Goal: Find contact information: Find contact information

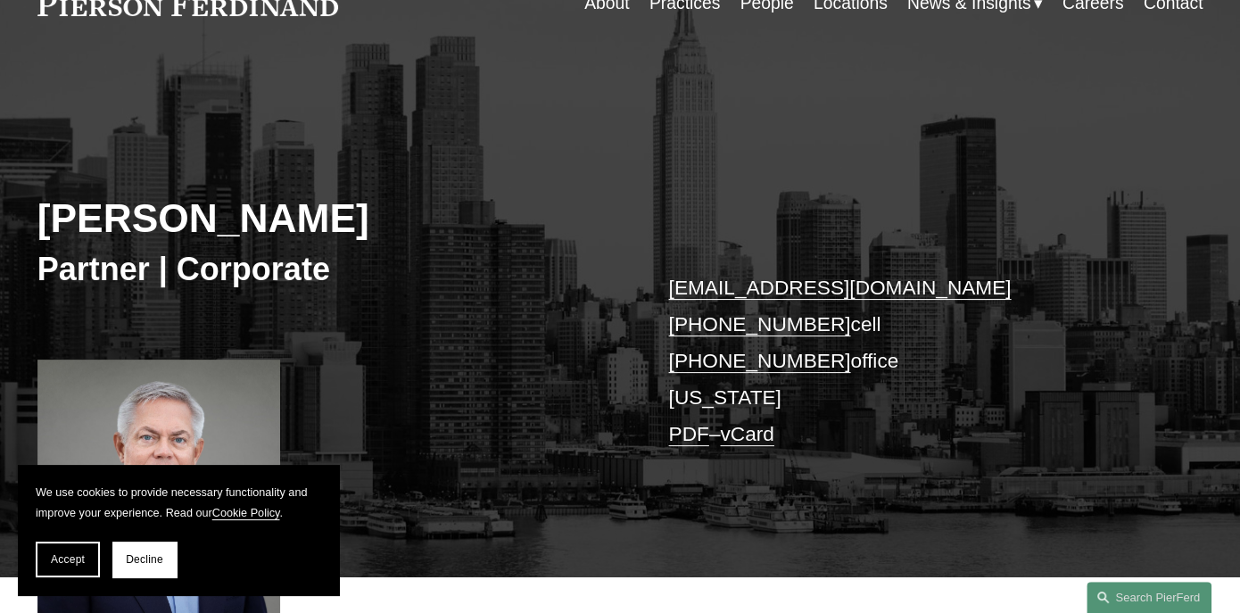
scroll to position [186, 0]
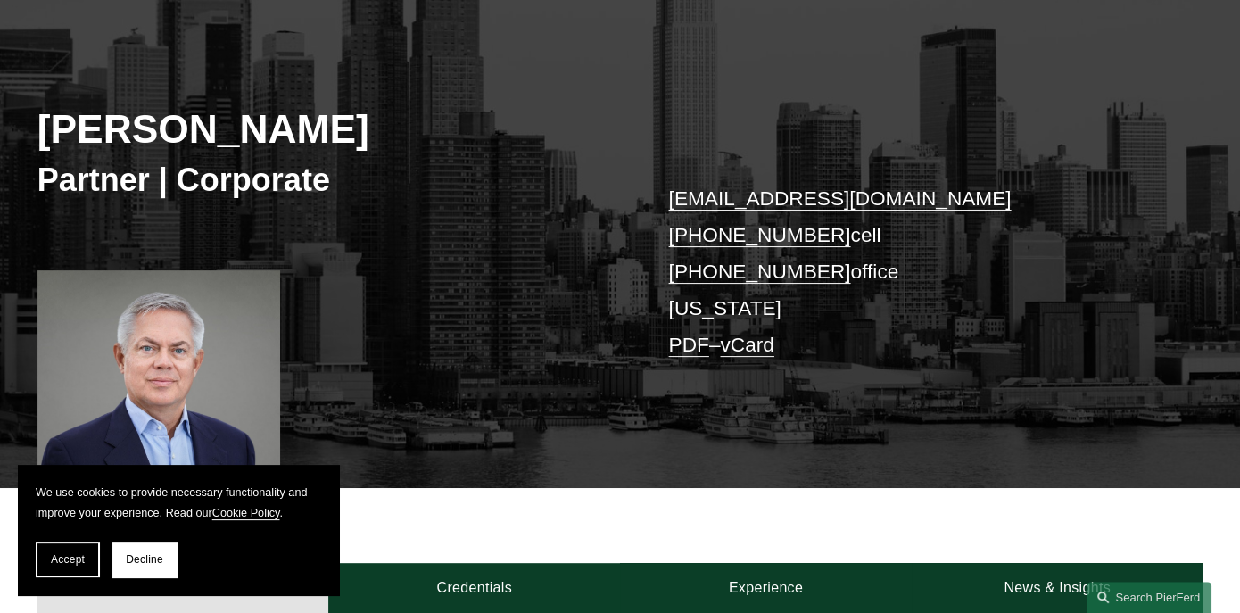
click at [166, 563] on button "Decline" at bounding box center [144, 559] width 64 height 36
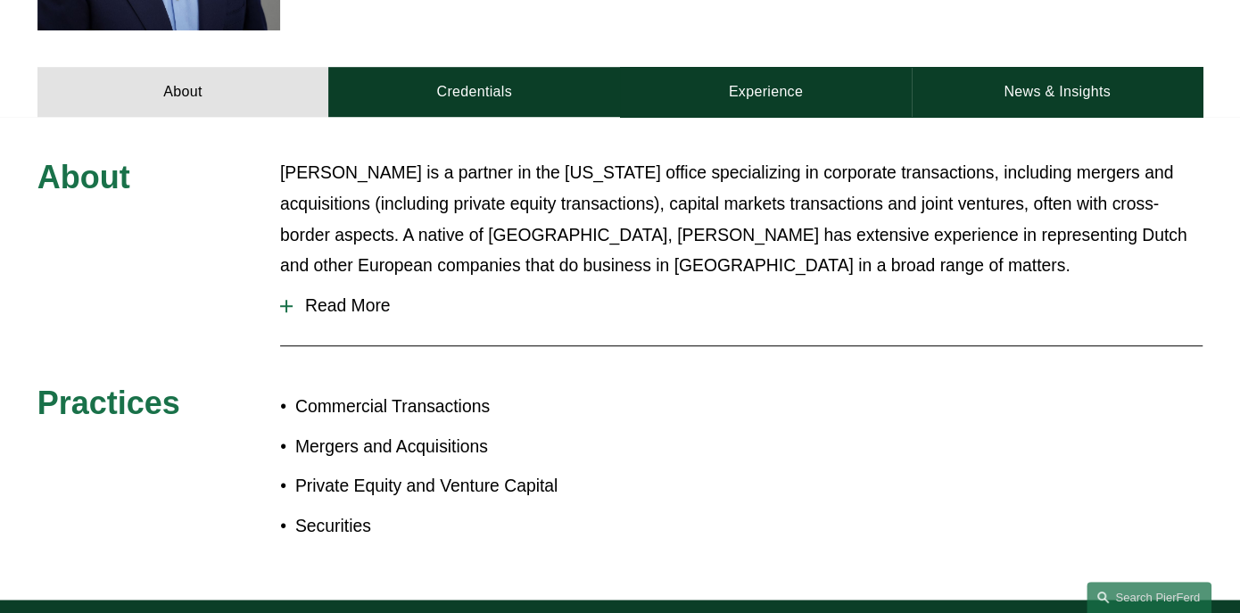
scroll to position [722, 0]
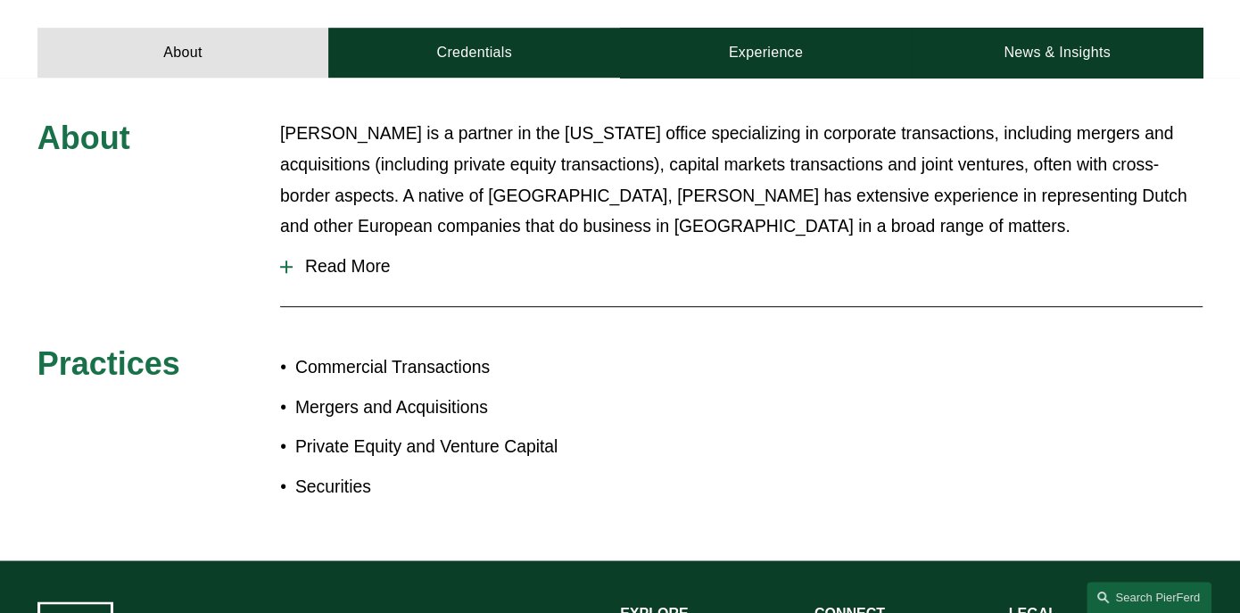
click at [348, 276] on span "Read More" at bounding box center [748, 267] width 910 height 20
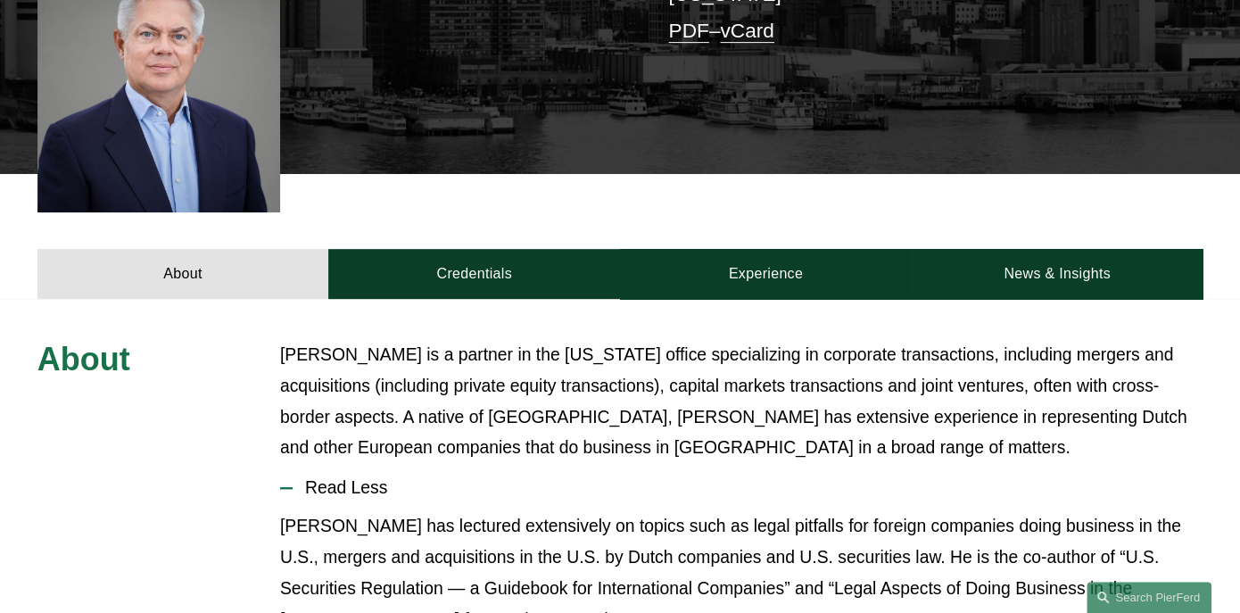
scroll to position [509, 0]
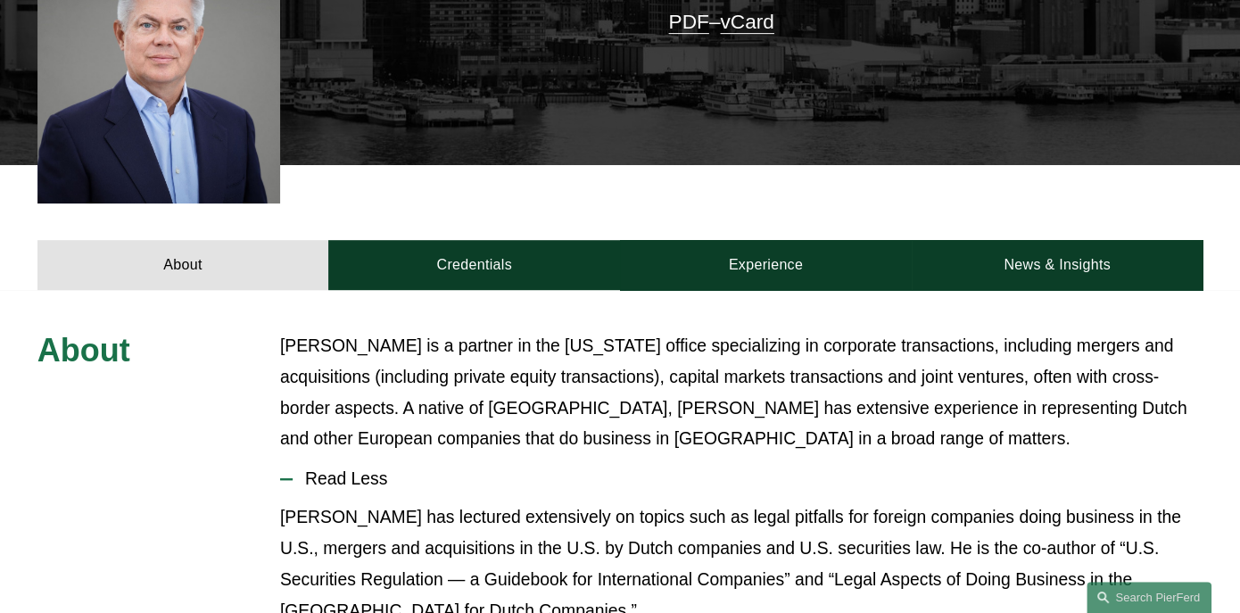
click at [549, 267] on link "Credentials" at bounding box center [474, 265] width 292 height 50
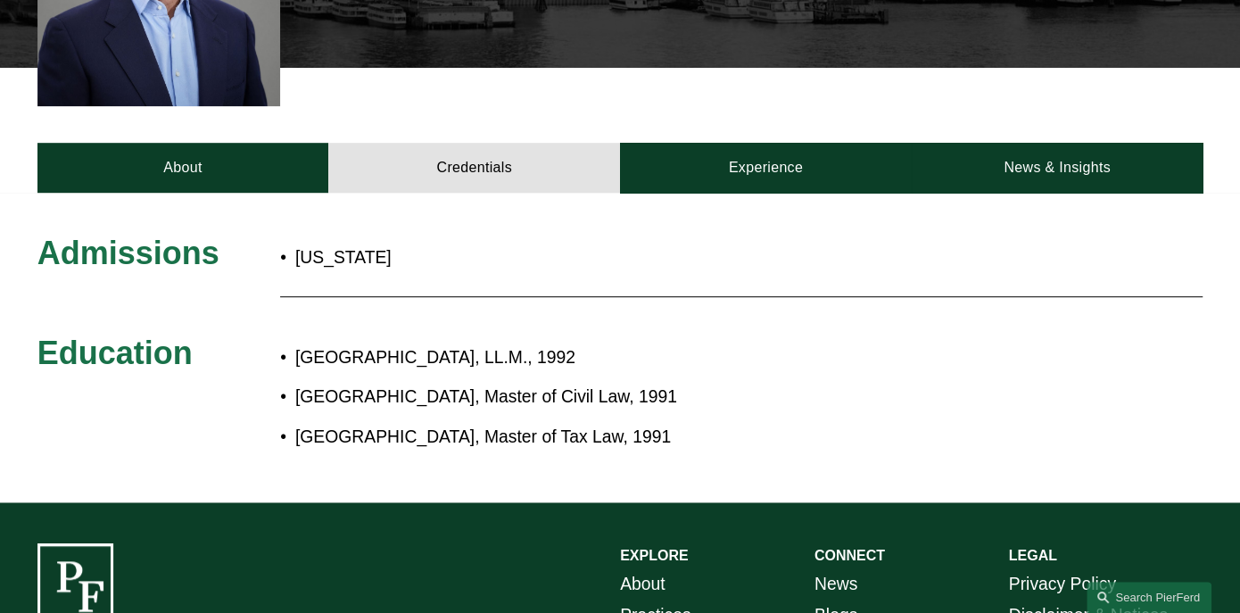
scroll to position [598, 0]
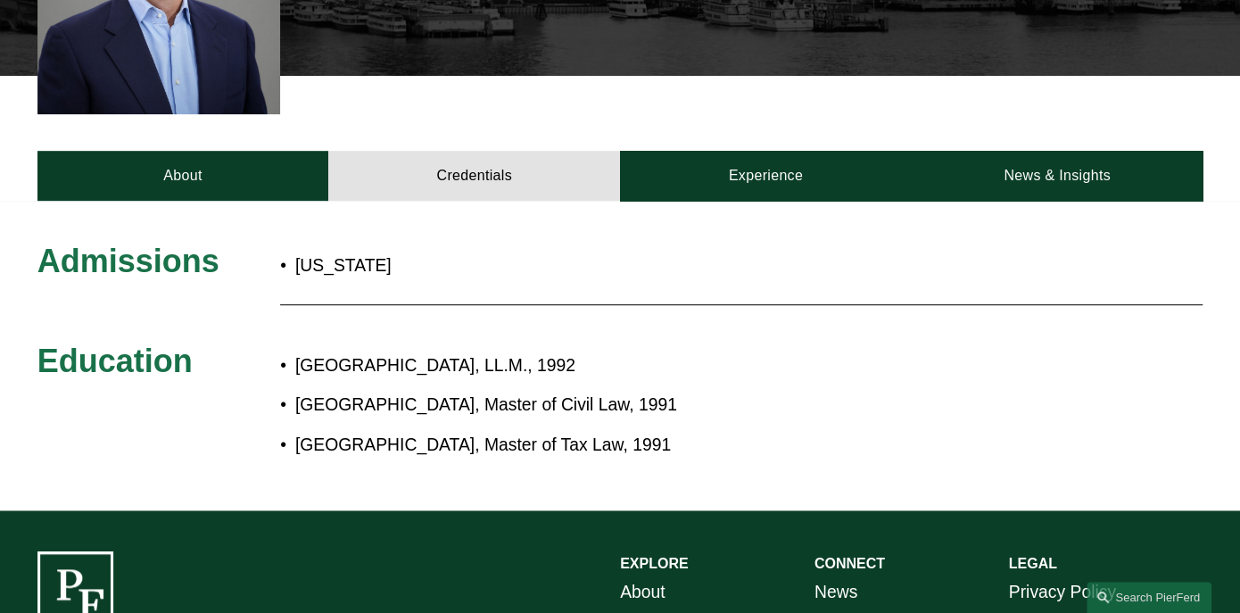
click at [747, 194] on link "Experience" at bounding box center [766, 176] width 292 height 50
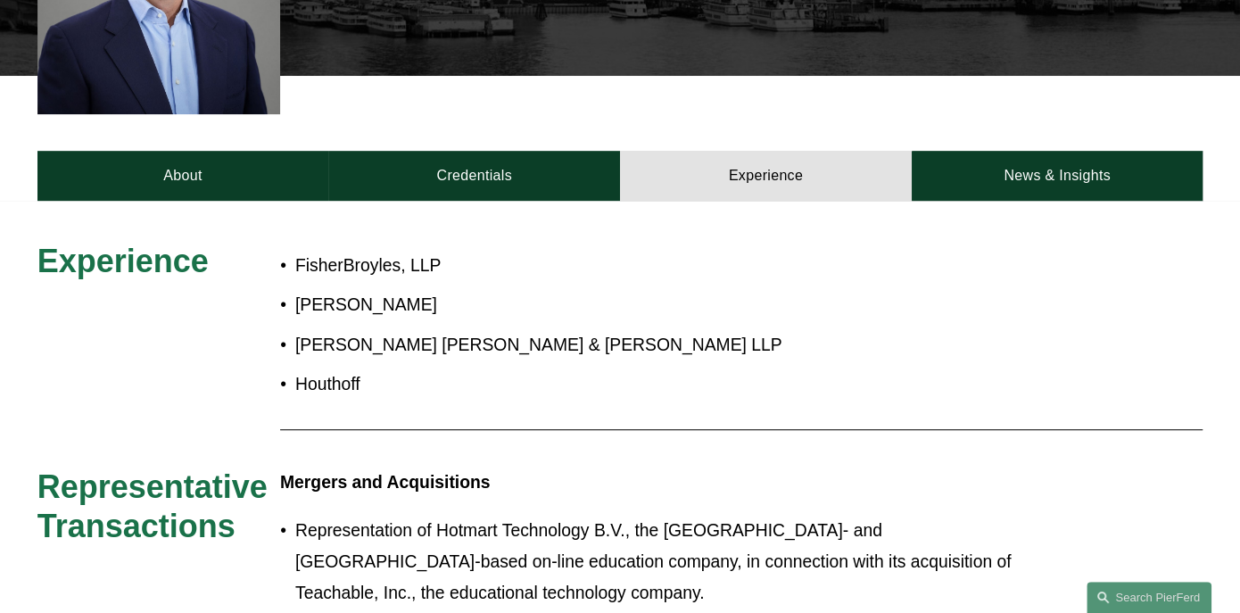
click at [1043, 171] on link "News & Insights" at bounding box center [1058, 176] width 292 height 50
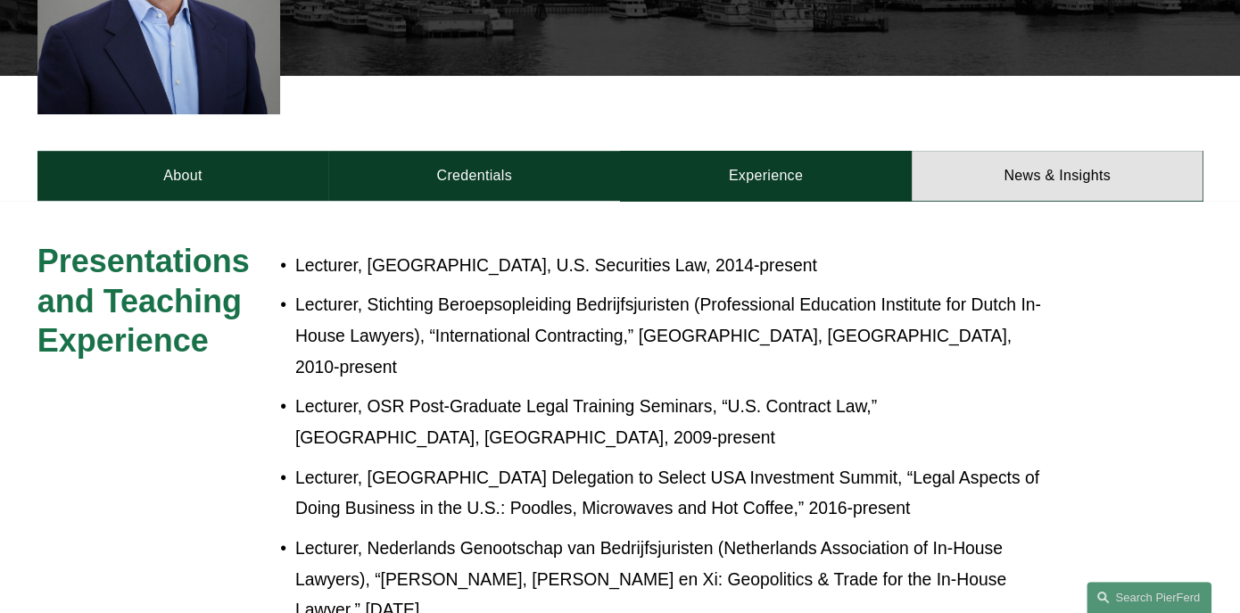
click at [874, 191] on link "Experience" at bounding box center [766, 176] width 292 height 50
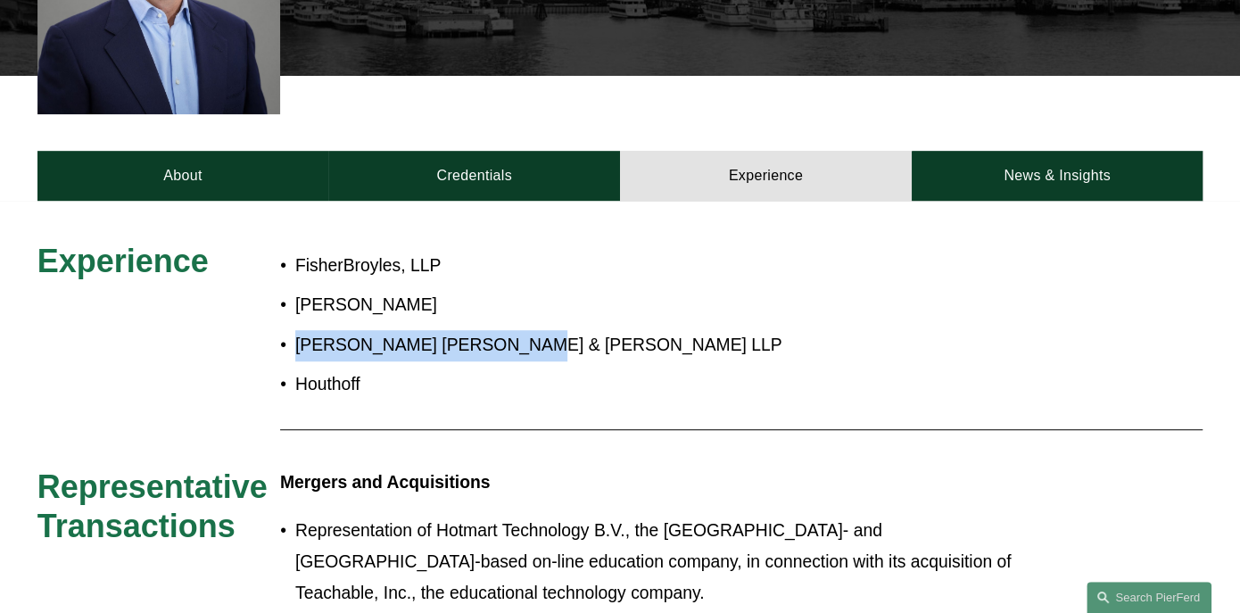
drag, startPoint x: 297, startPoint y: 352, endPoint x: 532, endPoint y: 342, distance: 234.8
click at [532, 342] on p "[PERSON_NAME] [PERSON_NAME] & [PERSON_NAME] LLP" at bounding box center [676, 345] width 762 height 31
drag, startPoint x: 532, startPoint y: 342, endPoint x: 268, endPoint y: 304, distance: 265.8
click at [295, 304] on p "[PERSON_NAME]" at bounding box center [676, 305] width 762 height 31
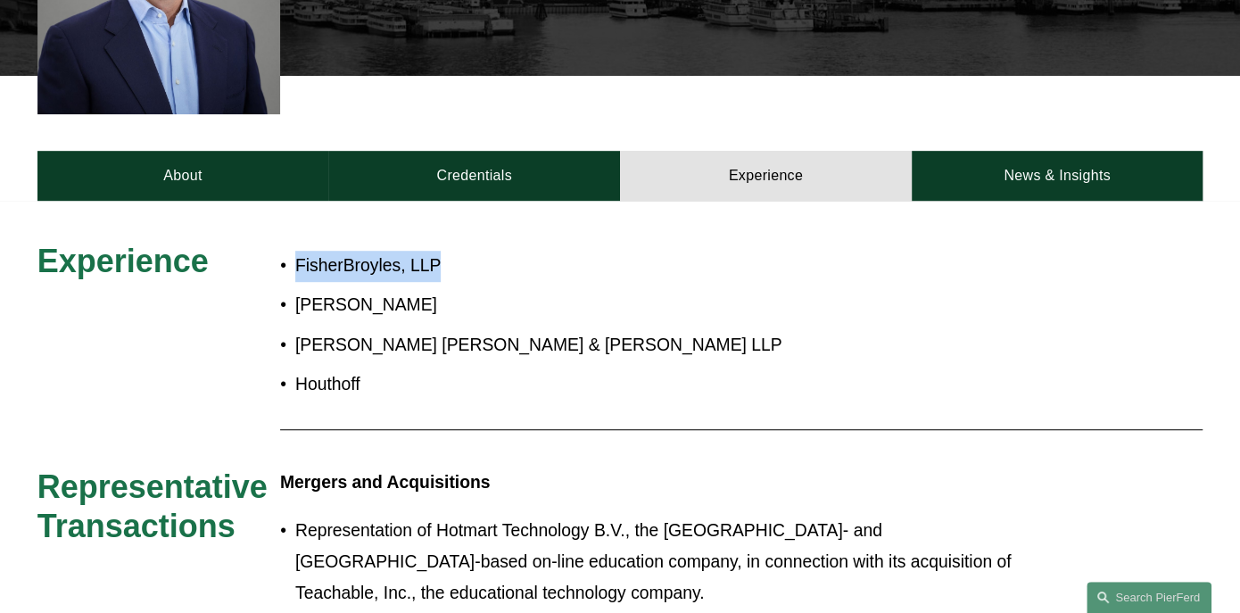
drag, startPoint x: 268, startPoint y: 304, endPoint x: 278, endPoint y: 266, distance: 39.6
click at [826, 330] on ul "FisherBroyles, [PERSON_NAME] [PERSON_NAME] [PERSON_NAME] & [PERSON_NAME] [PERSO…" at bounding box center [668, 326] width 777 height 150
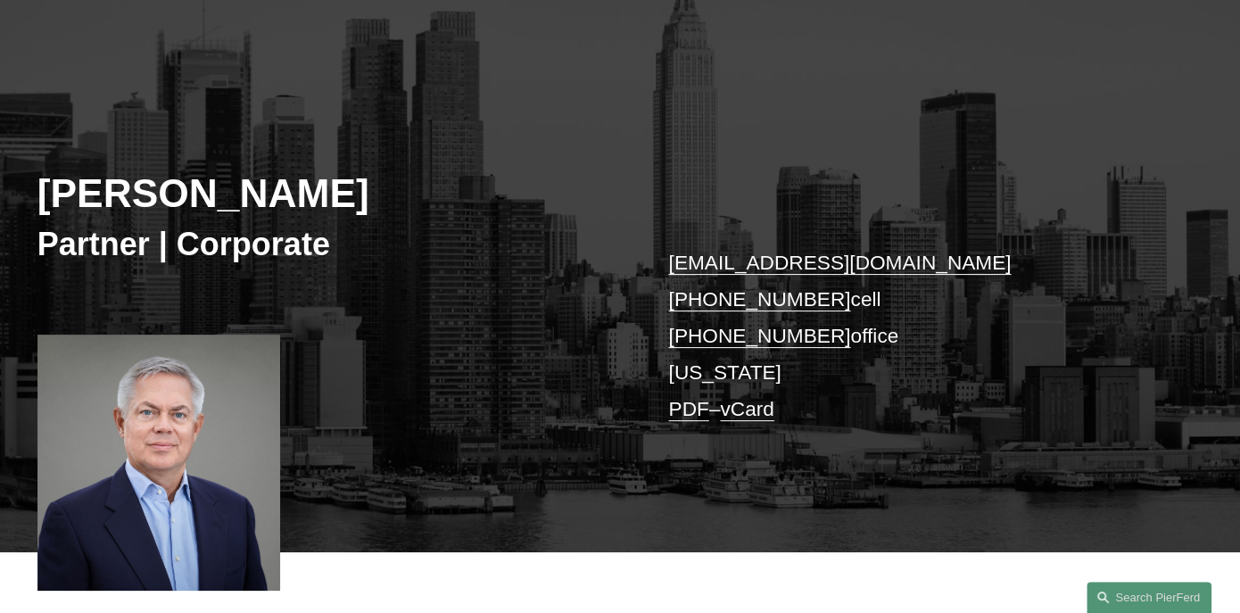
scroll to position [268, 0]
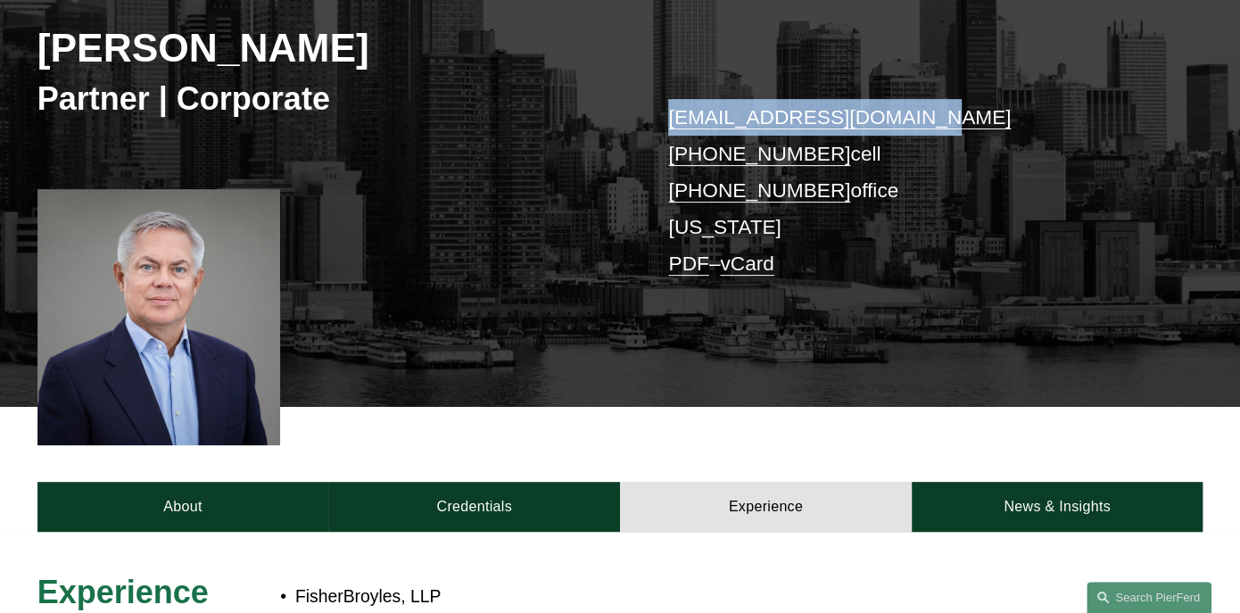
drag, startPoint x: 908, startPoint y: 116, endPoint x: 664, endPoint y: 120, distance: 244.4
click at [664, 120] on div "[PERSON_NAME] Partner | Corporate [EMAIL_ADDRESS][DOMAIN_NAME] [PHONE_NUMBER] c…" at bounding box center [620, 165] width 1240 height 483
copy link "[EMAIL_ADDRESS][DOMAIN_NAME]"
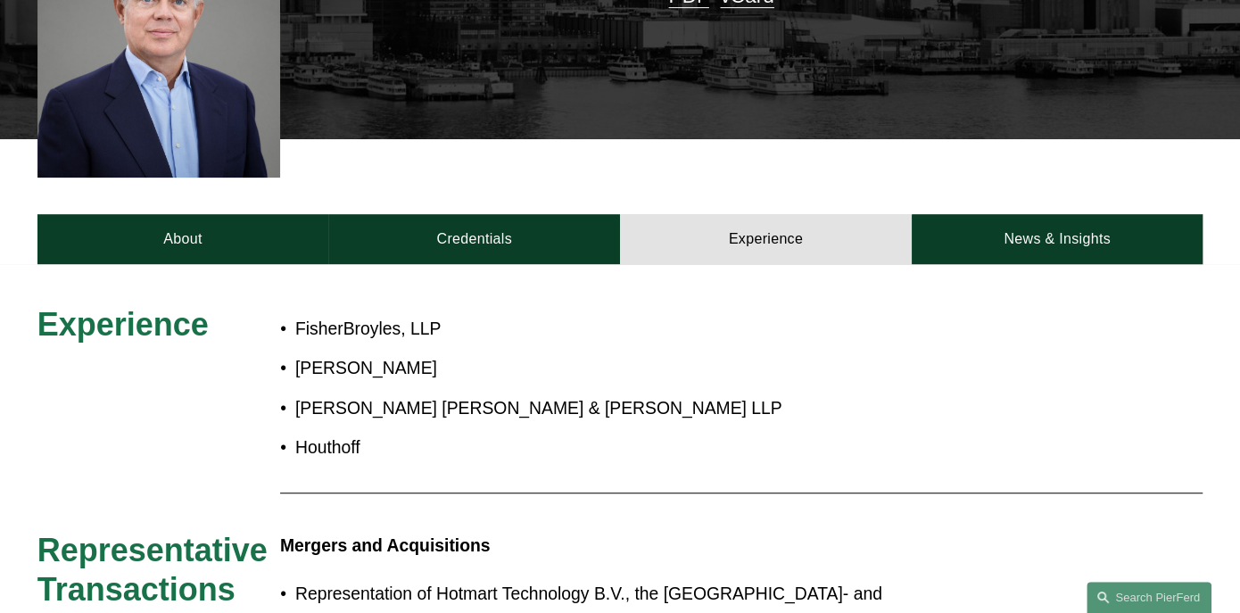
scroll to position [0, 0]
